Goal: Use online tool/utility: Utilize a website feature to perform a specific function

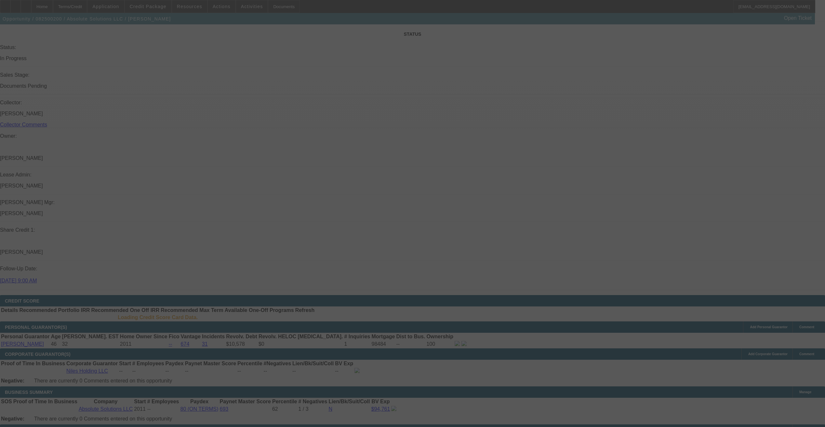
scroll to position [731, 0]
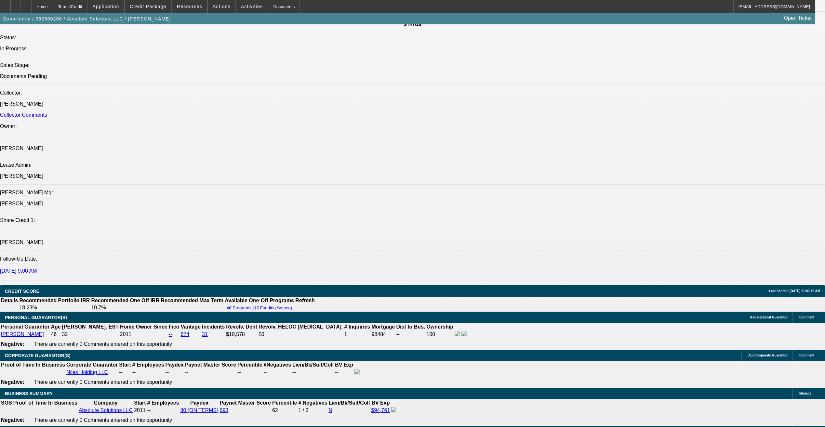
select select "0"
select select "0.1"
select select "0"
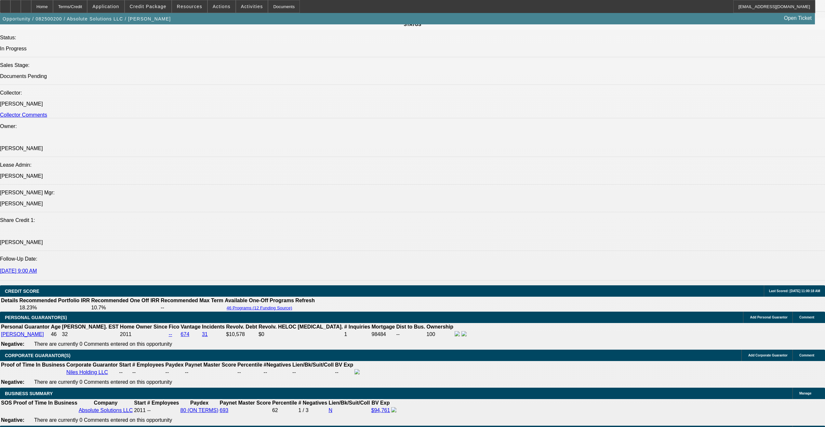
select select "0"
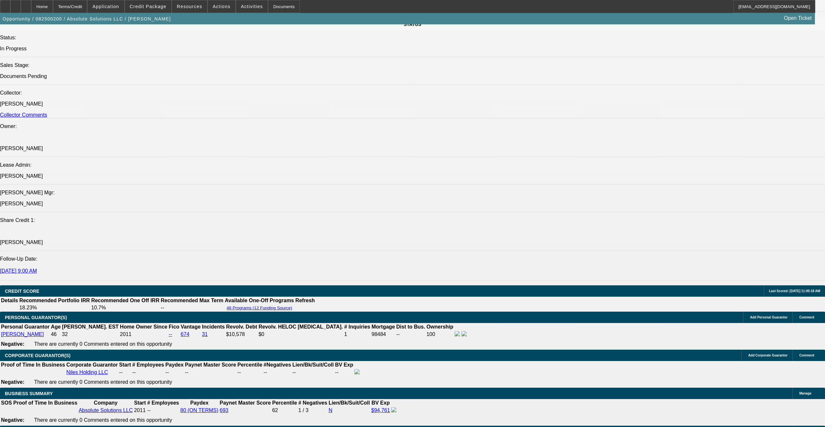
select select "0"
select select "1"
select select "4"
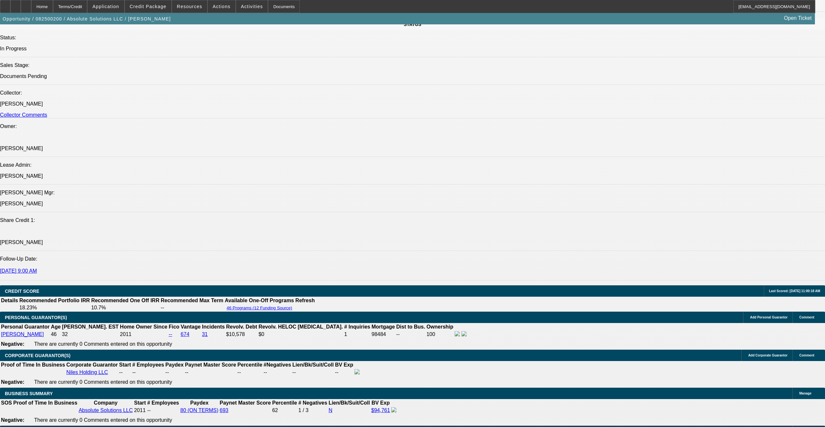
select select "1"
select select "5"
select select "1"
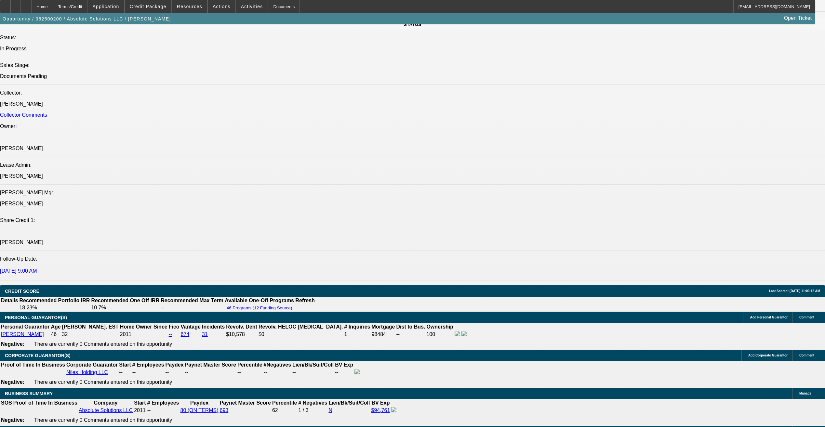
select select "6"
select select "1"
select select "6"
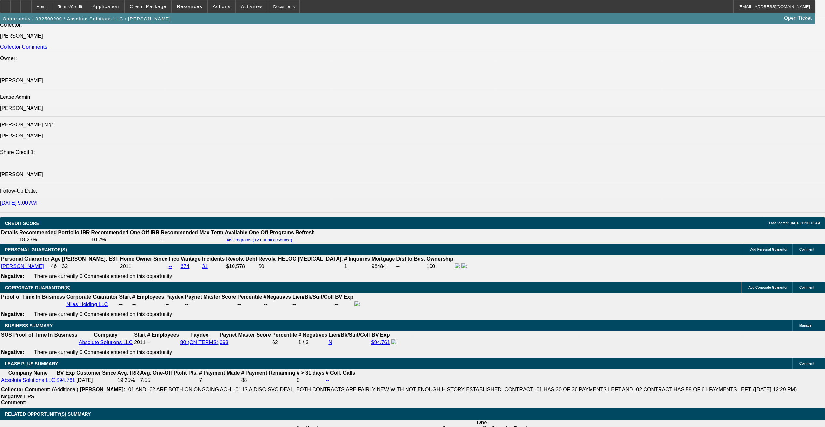
scroll to position [911, 0]
